Goal: Transaction & Acquisition: Purchase product/service

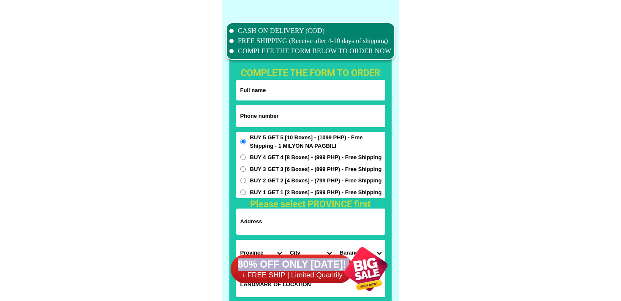
scroll to position [6660, 0]
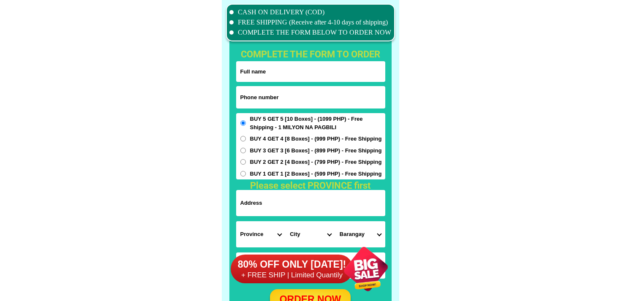
click at [292, 93] on input "Input phone_number" at bounding box center [310, 97] width 149 height 22
paste input "9175872090"
type input "09175872090"
click at [305, 72] on input "Input full_name" at bounding box center [310, 71] width 149 height 21
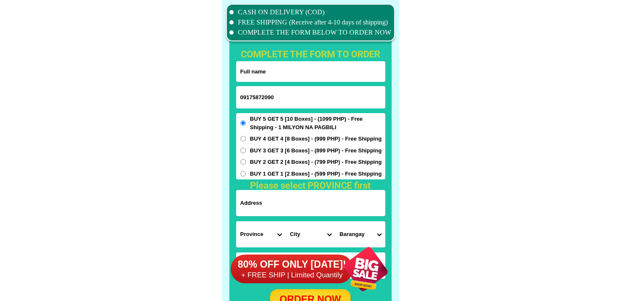
paste input "[PERSON_NAME]"
type input "[PERSON_NAME]"
click at [256, 200] on input "Input address" at bounding box center [310, 203] width 149 height 26
paste input "[GEOGRAPHIC_DATA] brgy talon [GEOGRAPHIC_DATA]"
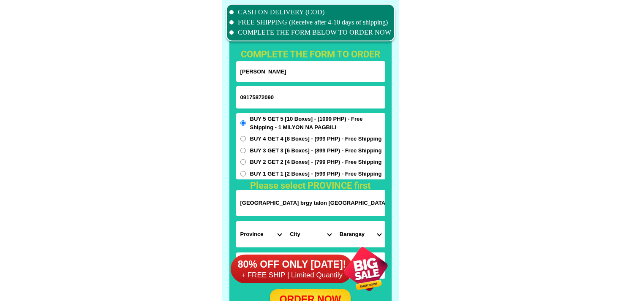
scroll to position [0, 48]
type input "[GEOGRAPHIC_DATA] brgy talon [GEOGRAPHIC_DATA]"
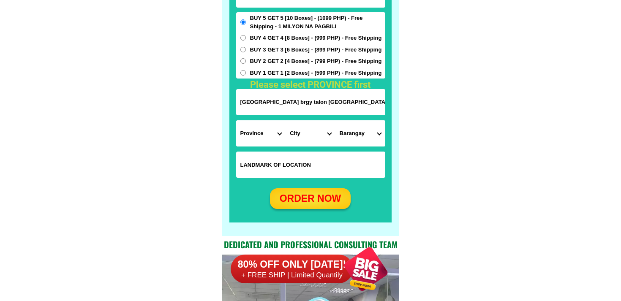
scroll to position [6761, 0]
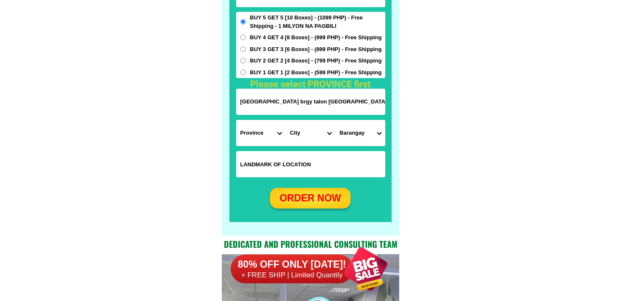
click at [257, 171] on input "Input LANDMARKOFLOCATION" at bounding box center [310, 164] width 149 height 26
paste input "Mang pandesal cor of ElGrance ave & Tropical ave International BF"
type input "Mang pandesal cor of ElGrance ave & Tropical ave International BF"
click at [248, 139] on select "Province [GEOGRAPHIC_DATA] [GEOGRAPHIC_DATA] [GEOGRAPHIC_DATA] [GEOGRAPHIC_DATA…" at bounding box center [261, 133] width 50 height 26
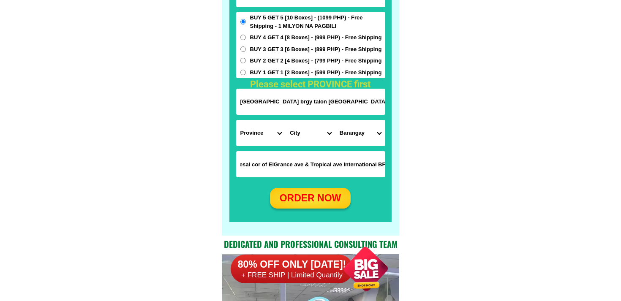
scroll to position [0, 0]
select select "63_219"
click at [236, 120] on select "Province [GEOGRAPHIC_DATA] [GEOGRAPHIC_DATA] [GEOGRAPHIC_DATA] [GEOGRAPHIC_DATA…" at bounding box center [261, 133] width 50 height 26
click at [301, 128] on select "City [GEOGRAPHIC_DATA] [GEOGRAPHIC_DATA] [GEOGRAPHIC_DATA] [GEOGRAPHIC_DATA]-ci…" at bounding box center [311, 133] width 50 height 26
select select "63_2199576"
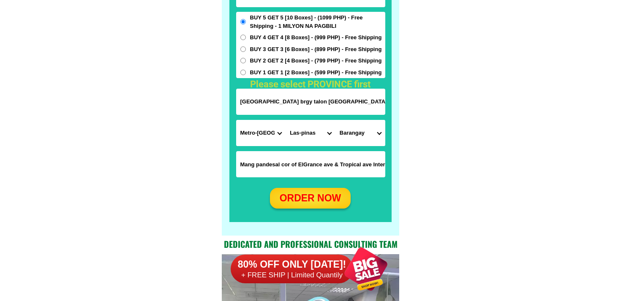
click at [286, 120] on select "City [GEOGRAPHIC_DATA] [GEOGRAPHIC_DATA] [GEOGRAPHIC_DATA] [GEOGRAPHIC_DATA]-ci…" at bounding box center [311, 133] width 50 height 26
click at [365, 107] on input "[GEOGRAPHIC_DATA] brgy talon [GEOGRAPHIC_DATA]" at bounding box center [310, 102] width 149 height 26
drag, startPoint x: 365, startPoint y: 107, endPoint x: 389, endPoint y: 107, distance: 24.5
click at [389, 107] on div "CASH ON DELIVERY (COD) FREE SHIPPING (Receive after 4-10 days of shipping) COMP…" at bounding box center [310, 67] width 177 height 337
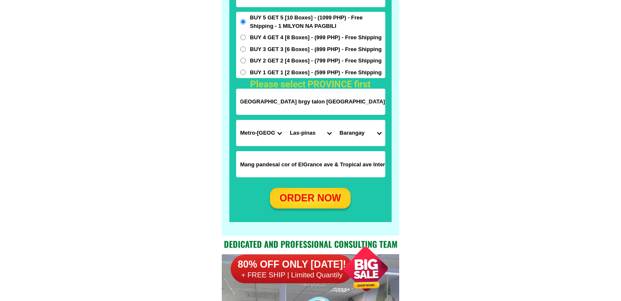
click at [361, 134] on select "Barangay [PERSON_NAME] dos [PERSON_NAME] uno B. f. international village [PERSO…" at bounding box center [360, 133] width 50 height 26
select select "63_21995762214"
click at [335, 120] on select "Barangay [PERSON_NAME] dos [PERSON_NAME] uno B. f. international village [PERSO…" at bounding box center [360, 133] width 50 height 26
click at [288, 196] on div "ORDER NOW" at bounding box center [310, 198] width 81 height 15
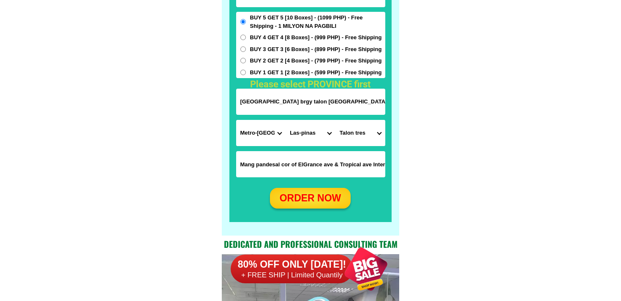
radio input "true"
